Goal: Task Accomplishment & Management: Use online tool/utility

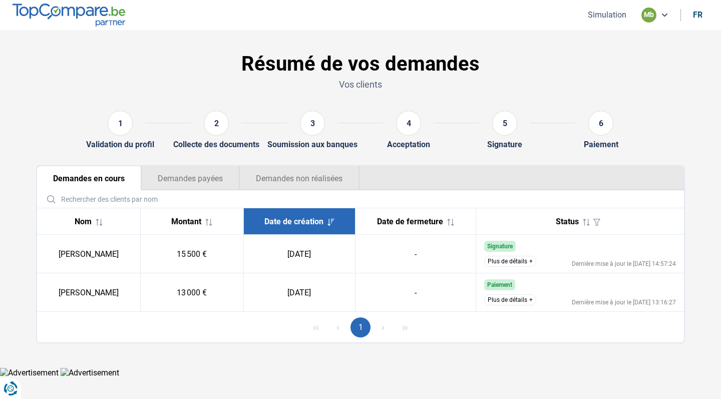
click at [607, 16] on button "Simulation" at bounding box center [607, 15] width 45 height 11
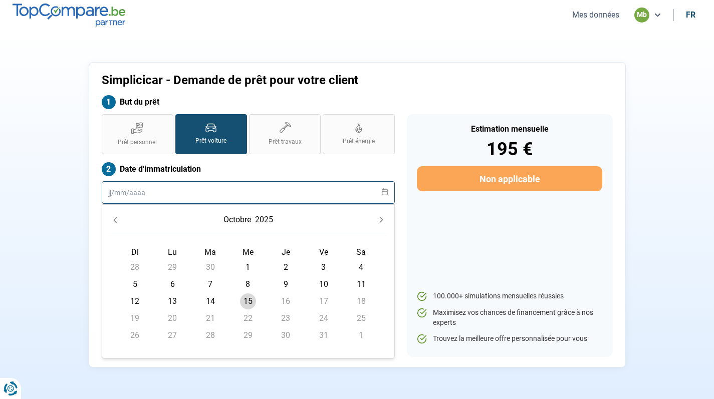
click at [230, 184] on input "text" at bounding box center [248, 192] width 293 height 23
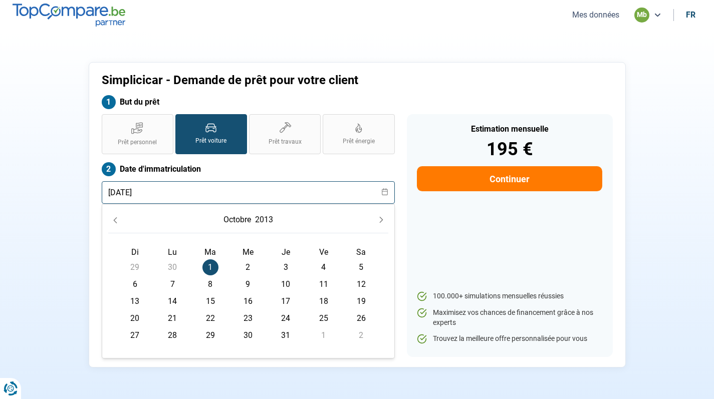
type input "[DATE]"
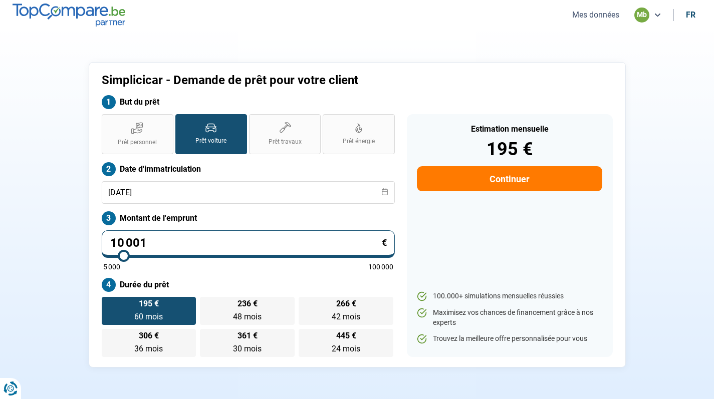
click at [333, 160] on div "Prêt personnel Prêt voiture Prêt travaux Prêt énergie Prêt voiture Date d'immat…" at bounding box center [248, 235] width 305 height 243
type input "45 750"
type input "45750"
click at [228, 255] on input "range" at bounding box center [248, 256] width 290 height 2
click at [174, 247] on input "45 750" at bounding box center [248, 244] width 293 height 28
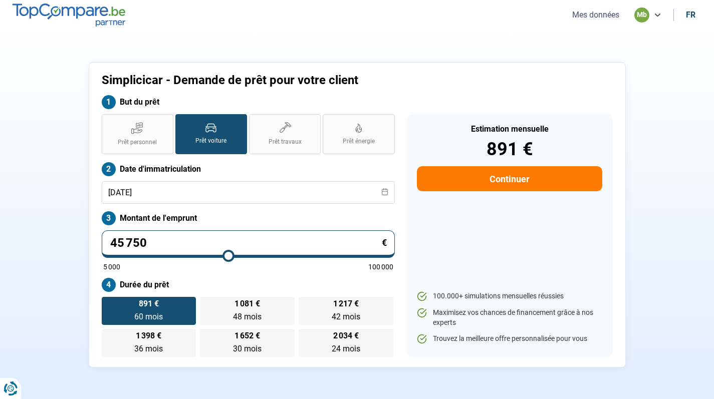
type input "4 575"
type input "5000"
type input "457"
type input "5000"
type input "45"
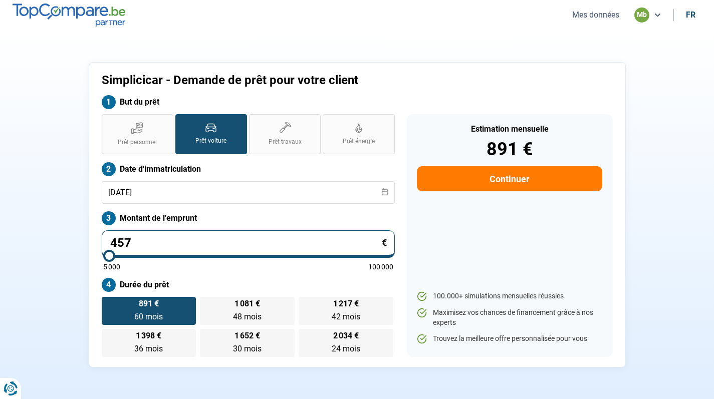
type input "5000"
type input "4"
type input "5000"
type input "0"
type input "5000"
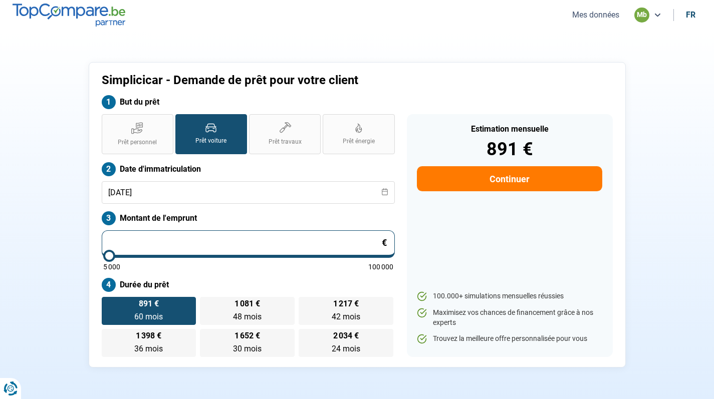
type input "1"
type input "5000"
type input "10"
type input "5000"
type input "100"
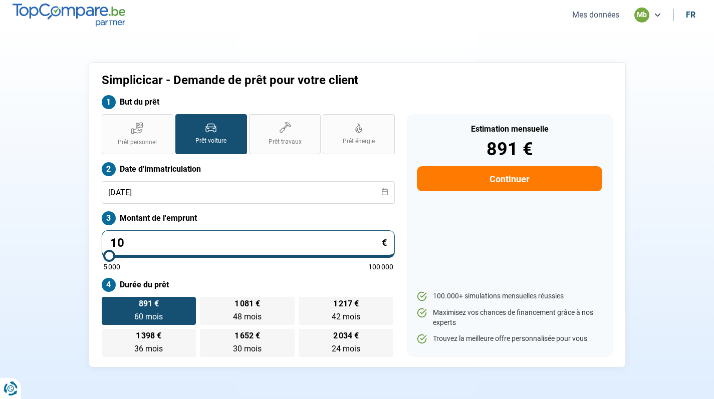
type input "5000"
type input "1 000"
type input "5000"
type input "10 000"
type input "10000"
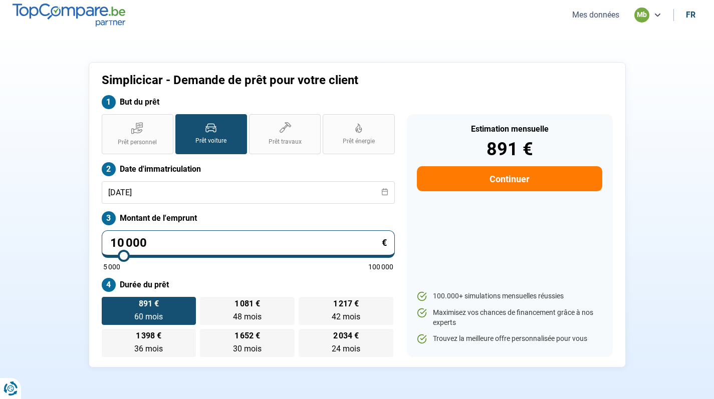
radio input "true"
click at [378, 212] on label "Montant de l'emprunt" at bounding box center [248, 218] width 293 height 14
